Goal: Task Accomplishment & Management: Manage account settings

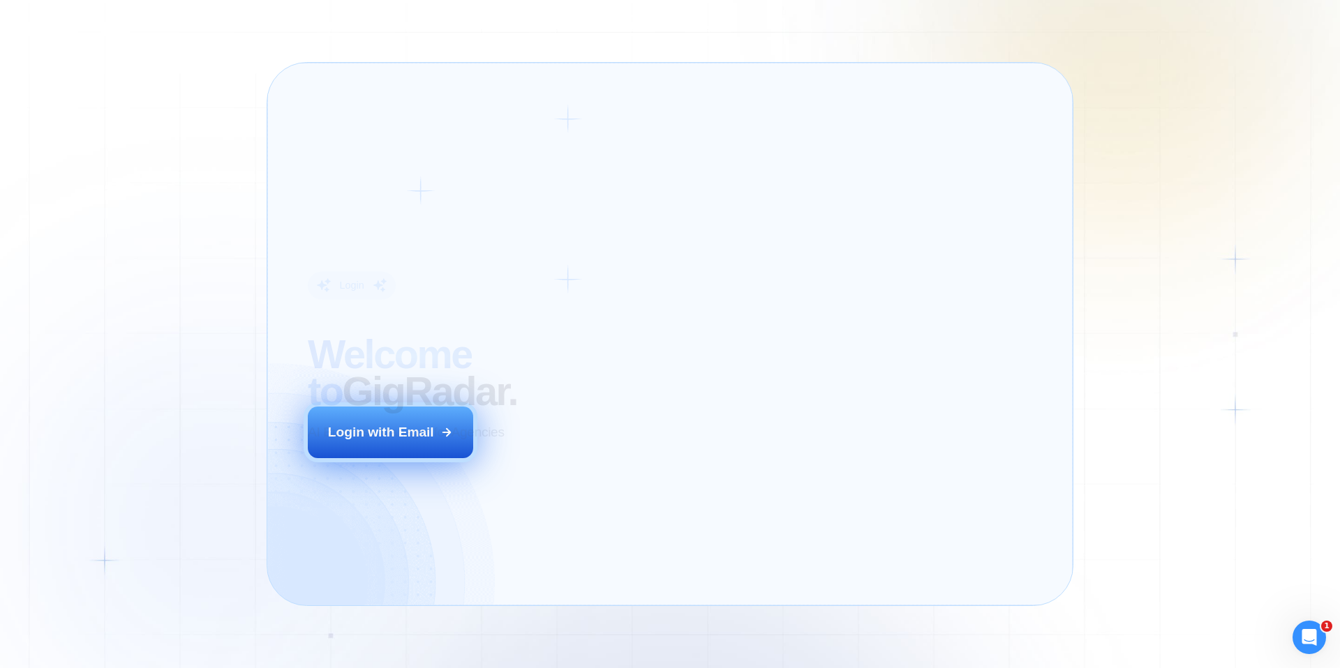
click at [434, 444] on button "Login with Email" at bounding box center [391, 433] width 166 height 52
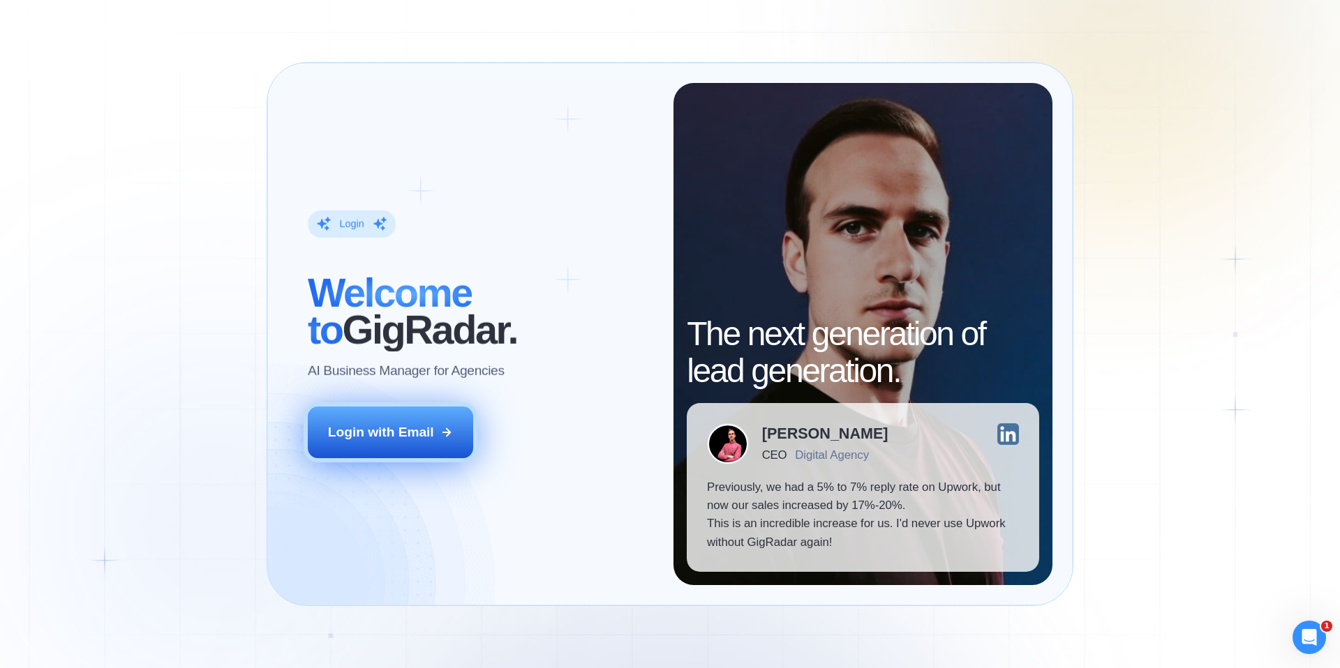
click at [428, 440] on div "Login with Email" at bounding box center [381, 433] width 106 height 18
click at [353, 426] on div "Login with Email" at bounding box center [381, 433] width 106 height 18
